Goal: Information Seeking & Learning: Learn about a topic

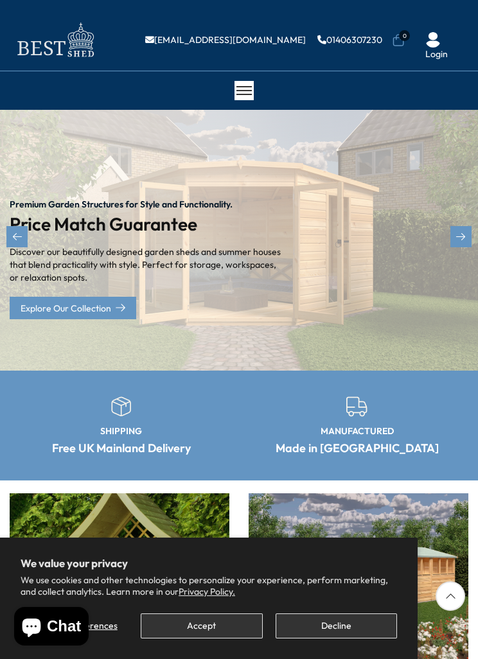
click at [339, 619] on button "Decline" at bounding box center [336, 625] width 121 height 25
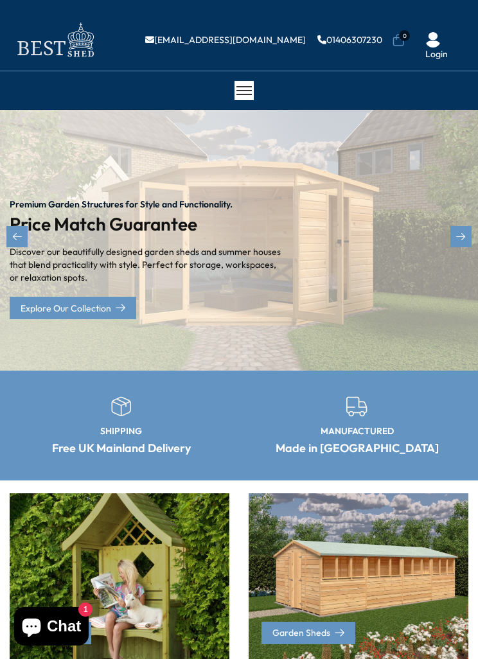
click at [249, 83] on div at bounding box center [243, 90] width 19 height 19
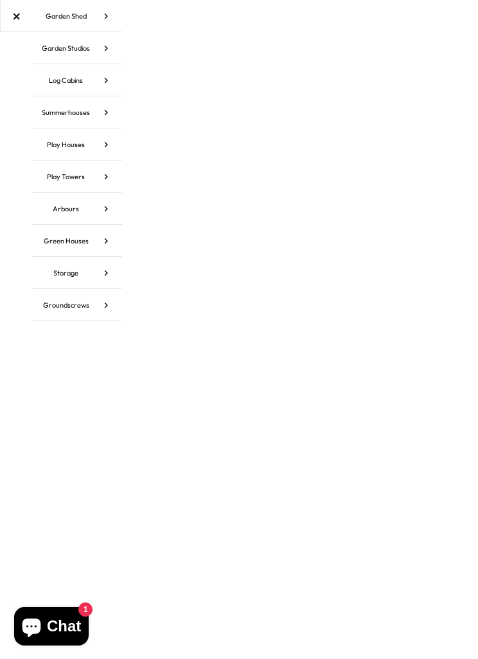
click at [103, 49] on icon at bounding box center [106, 48] width 32 height 32
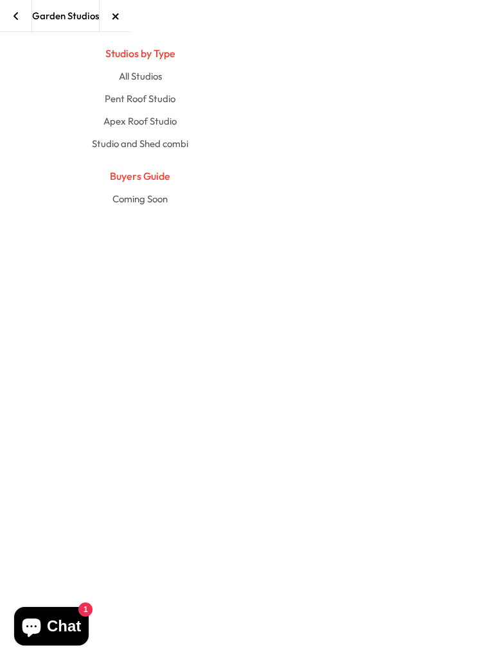
click at [145, 84] on link "All Studios" at bounding box center [140, 76] width 638 height 22
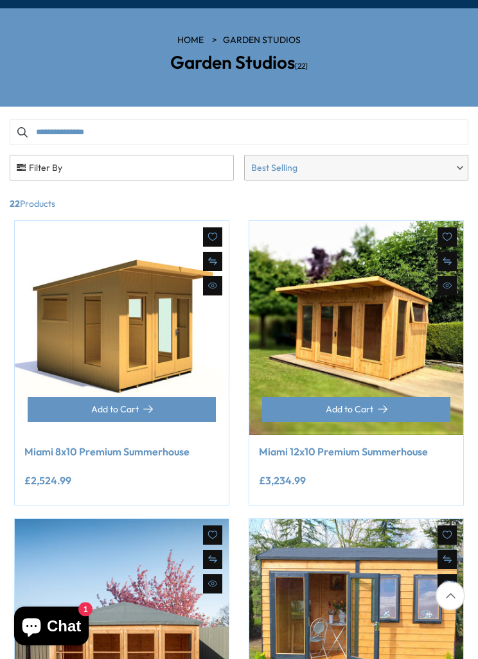
scroll to position [104, 0]
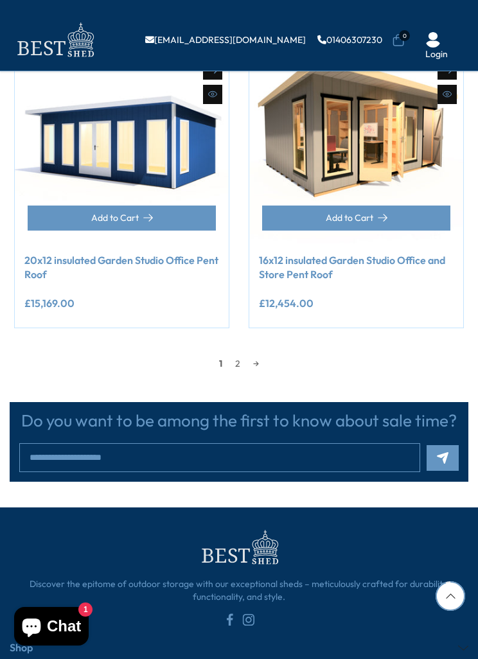
click at [244, 362] on link "2" at bounding box center [238, 363] width 18 height 19
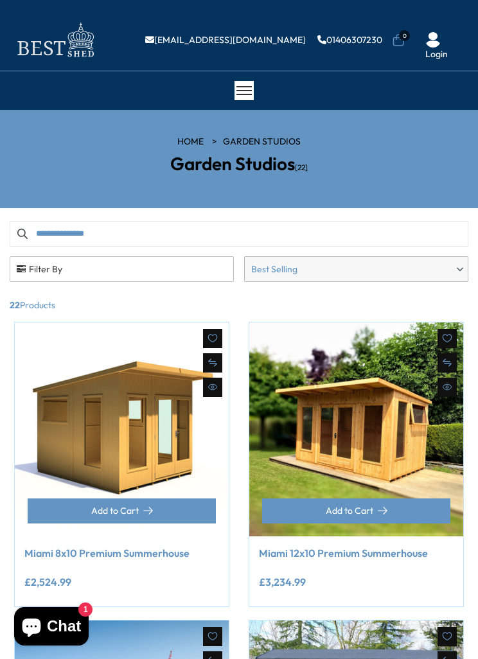
click at [240, 96] on div at bounding box center [243, 90] width 19 height 19
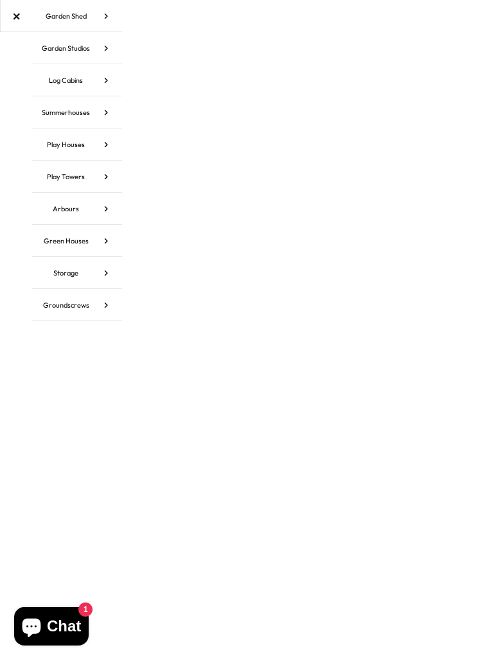
click at [104, 82] on icon at bounding box center [106, 80] width 32 height 32
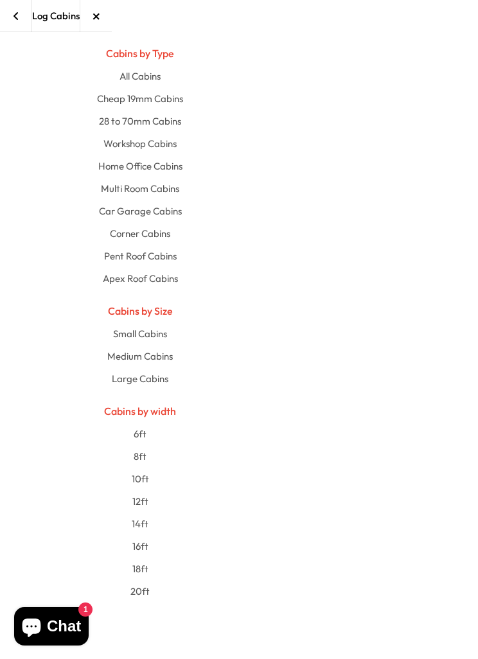
click at [152, 78] on link "All Cabins" at bounding box center [140, 76] width 638 height 22
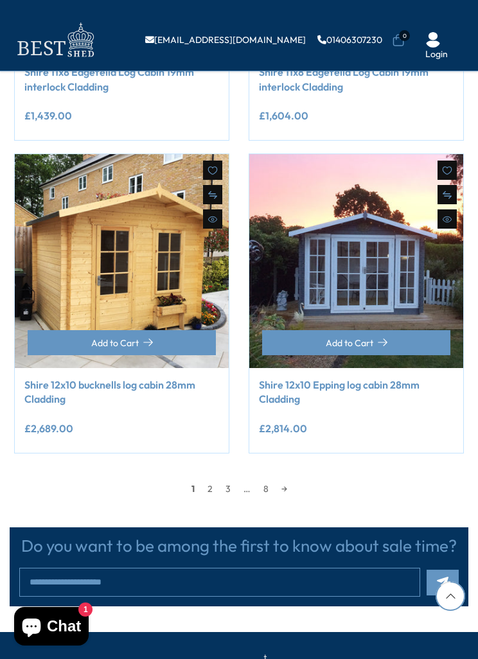
scroll to position [1660, 0]
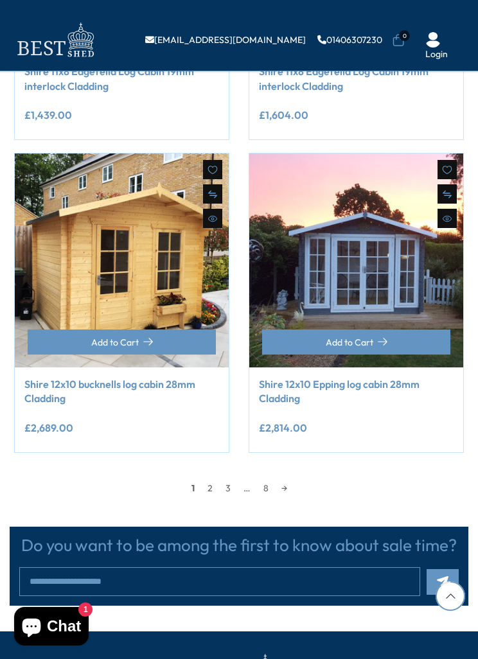
click at [206, 479] on link "2" at bounding box center [210, 488] width 18 height 19
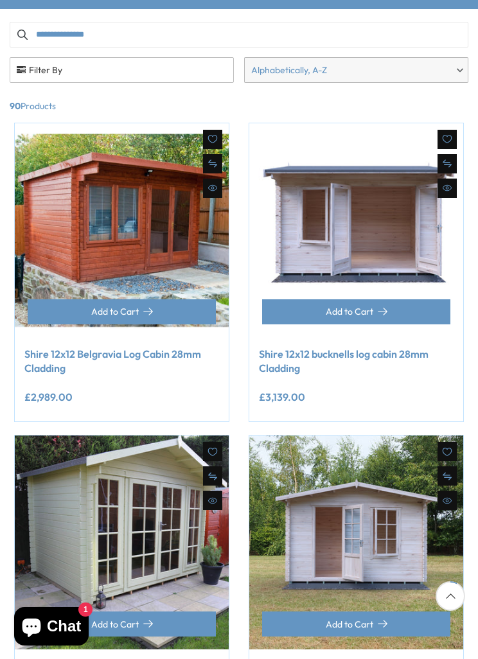
scroll to position [149, 0]
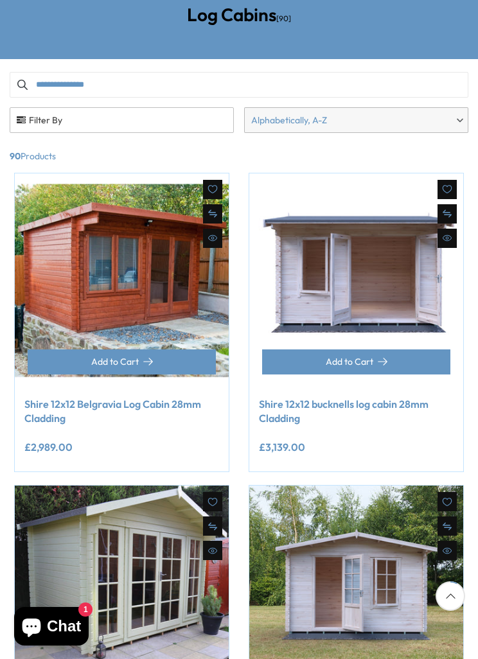
click at [75, 116] on span "Filter By" at bounding box center [121, 120] width 223 height 24
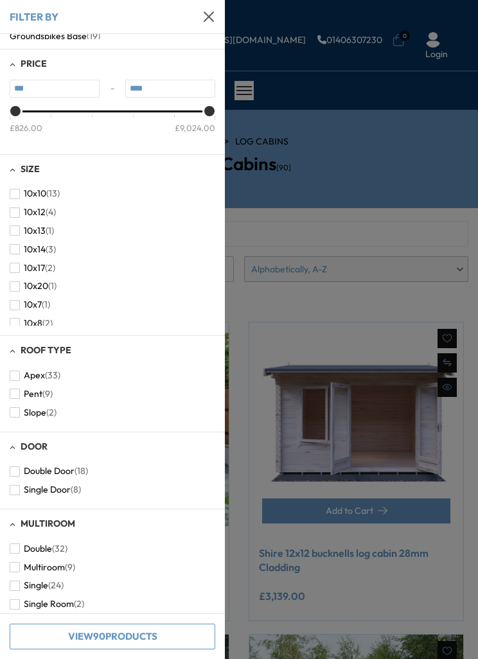
scroll to position [160, 0]
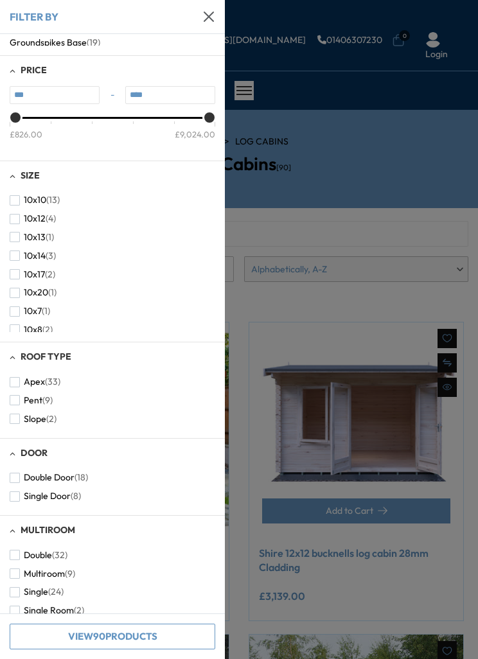
click at [286, 236] on div at bounding box center [239, 329] width 478 height 659
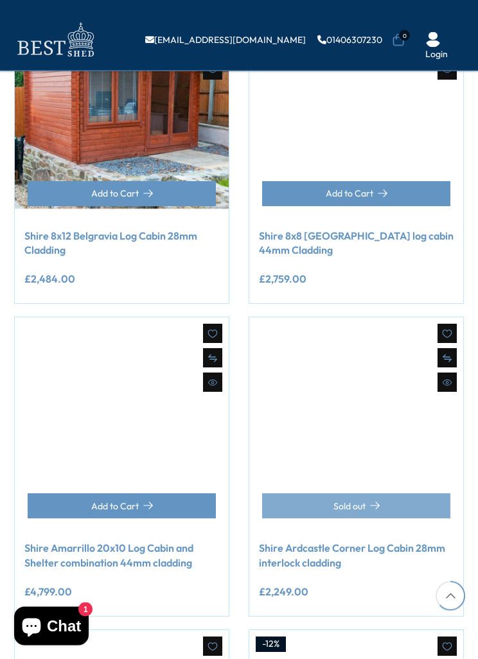
scroll to position [1181, 0]
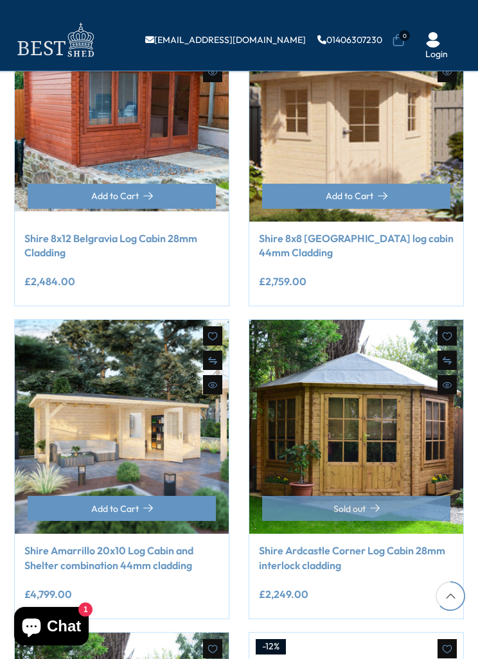
click at [324, 252] on link "Shire 8x8 Colombo Corner log cabin 44mm Cladding" at bounding box center [356, 245] width 195 height 29
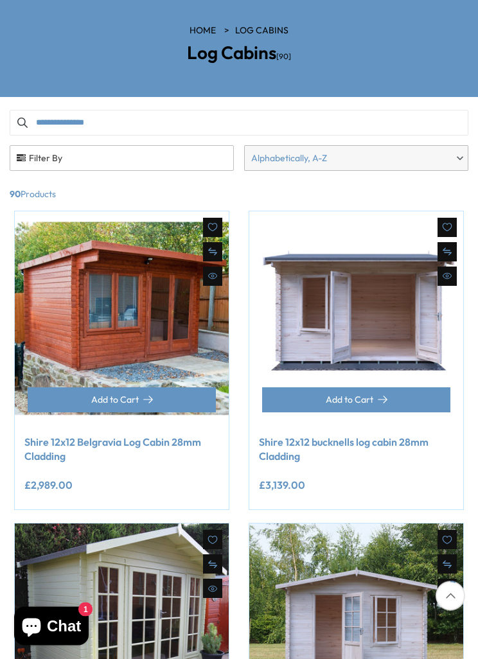
scroll to position [110, 0]
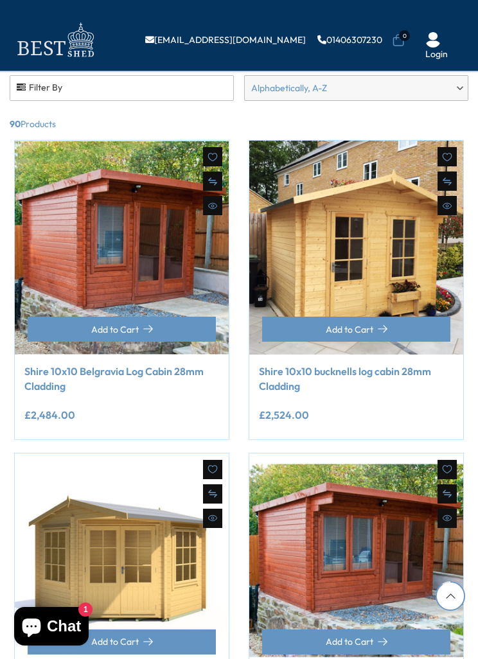
scroll to position [1702, 0]
